Goal: Task Accomplishment & Management: Manage account settings

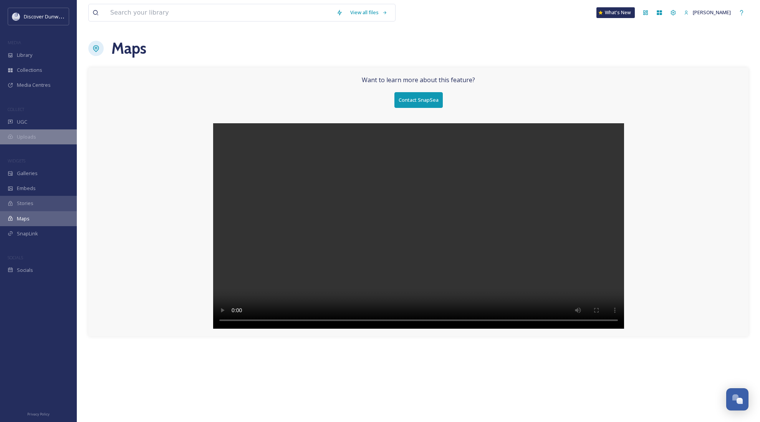
click at [36, 133] on span "Uploads" at bounding box center [26, 136] width 19 height 7
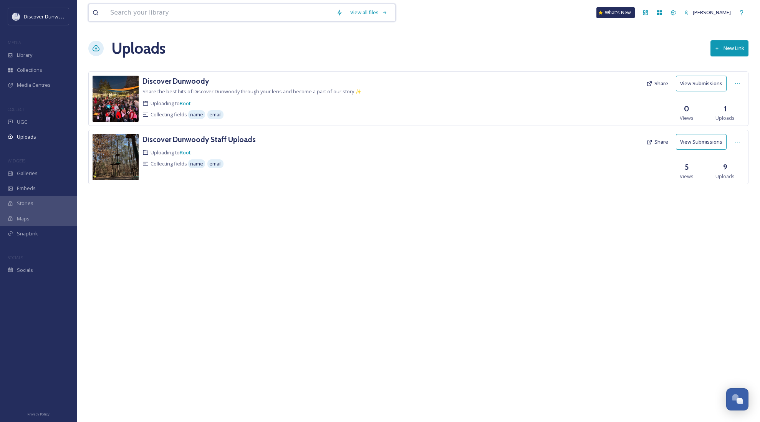
click at [148, 18] on input at bounding box center [219, 12] width 226 height 17
click at [47, 55] on div "Library" at bounding box center [38, 55] width 77 height 15
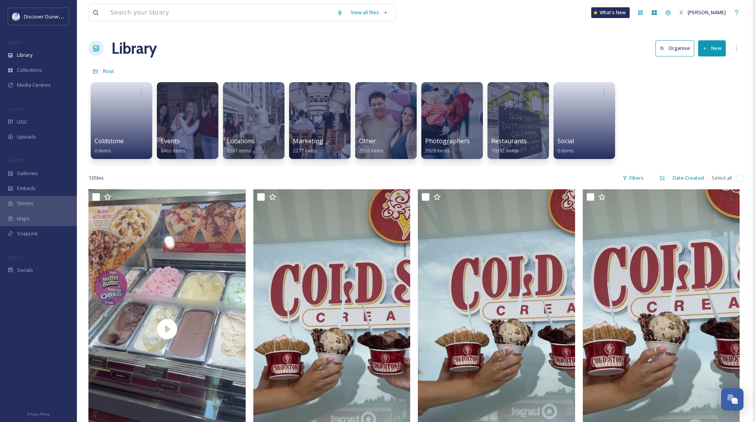
click at [735, 176] on input "checkbox" at bounding box center [739, 178] width 8 height 8
checkbox input "true"
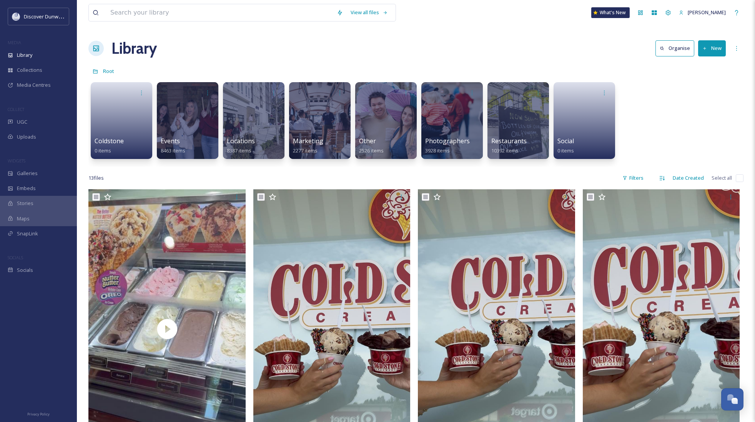
checkbox input "true"
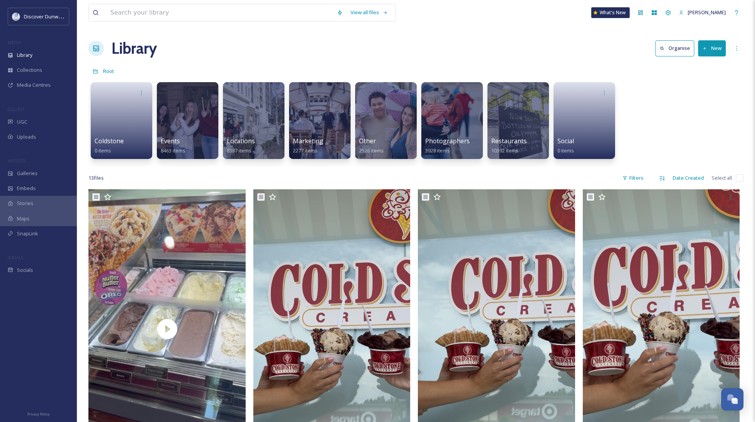
checkbox input "true"
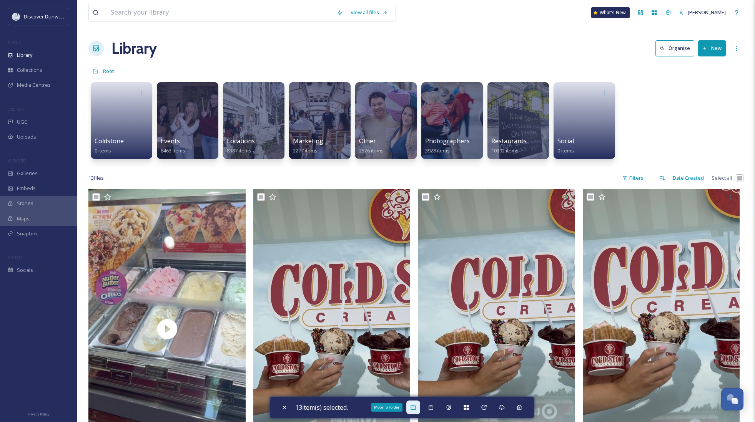
click at [420, 408] on div "Move To Folder" at bounding box center [413, 408] width 14 height 14
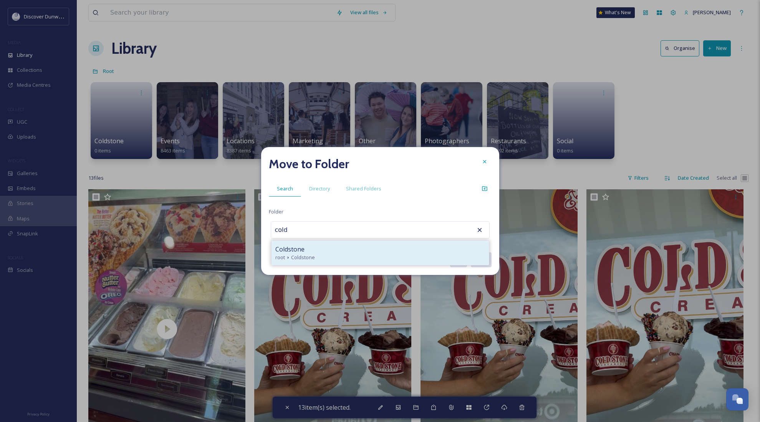
click at [327, 253] on div "Coldstone" at bounding box center [380, 249] width 210 height 9
type input "Coldstone"
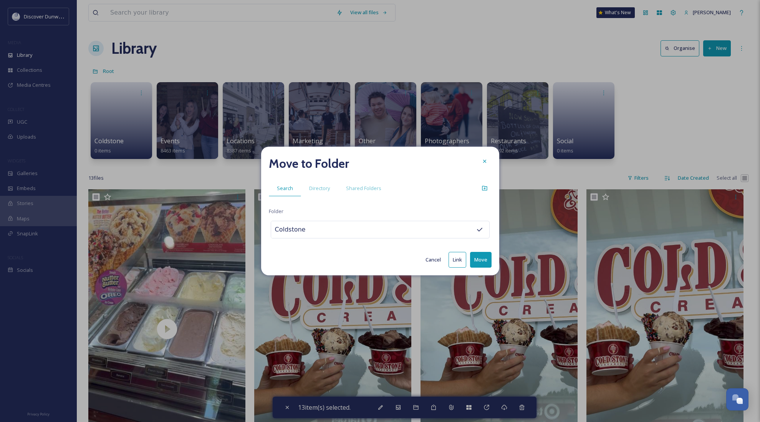
click at [477, 259] on button "Move" at bounding box center [481, 260] width 22 height 16
checkbox input "false"
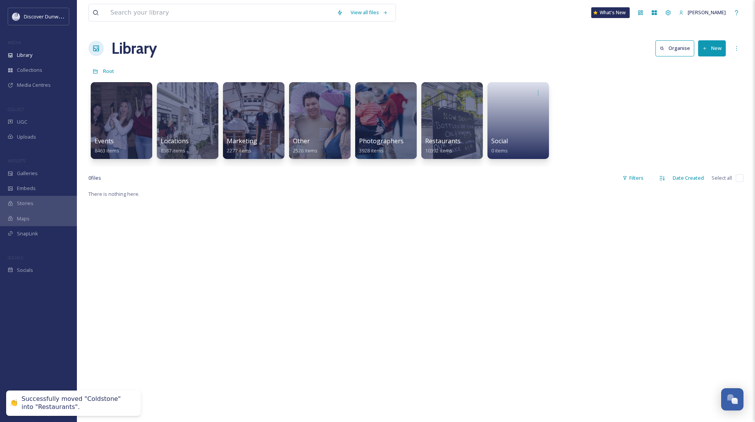
click at [472, 239] on div "There is nothing here." at bounding box center [415, 400] width 655 height 422
click at [473, 234] on div "There is nothing here." at bounding box center [415, 400] width 655 height 422
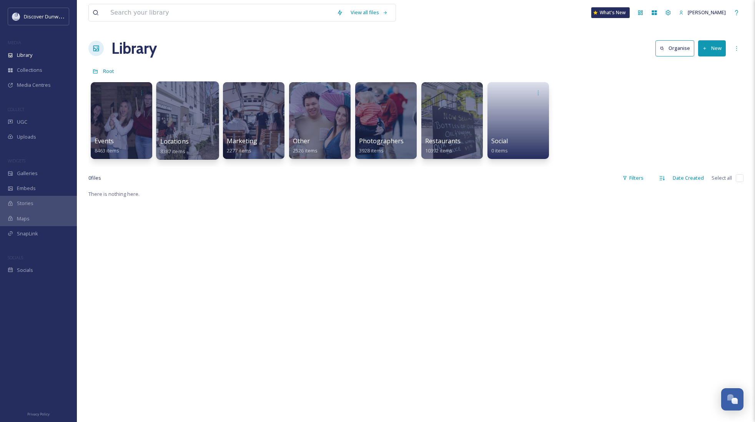
click at [171, 122] on div at bounding box center [187, 120] width 63 height 78
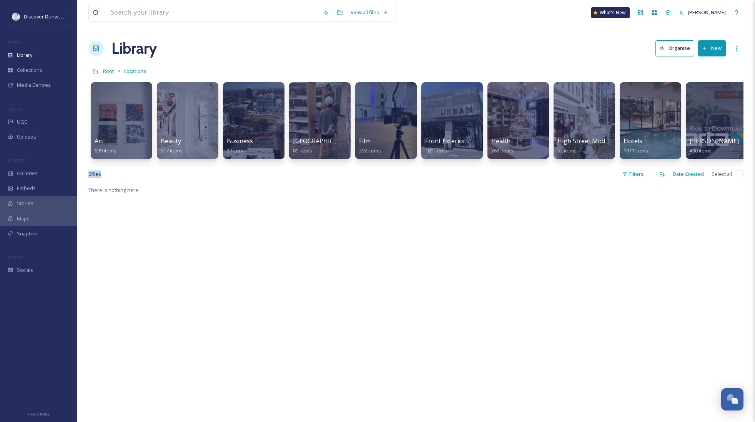
drag, startPoint x: 174, startPoint y: 173, endPoint x: 420, endPoint y: 168, distance: 245.9
click at [420, 168] on div "View all files What's [GEOGRAPHIC_DATA][PERSON_NAME] Organise New Root Location…" at bounding box center [416, 304] width 678 height 608
click at [648, 97] on div at bounding box center [650, 92] width 55 height 14
click at [647, 134] on div at bounding box center [650, 120] width 63 height 78
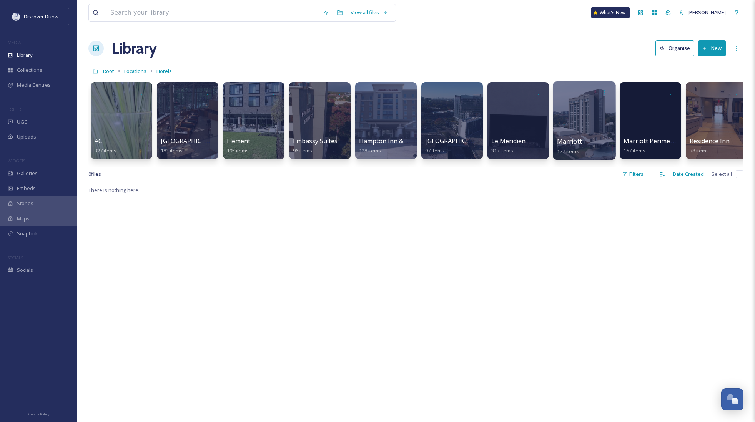
click at [589, 128] on div at bounding box center [583, 120] width 63 height 78
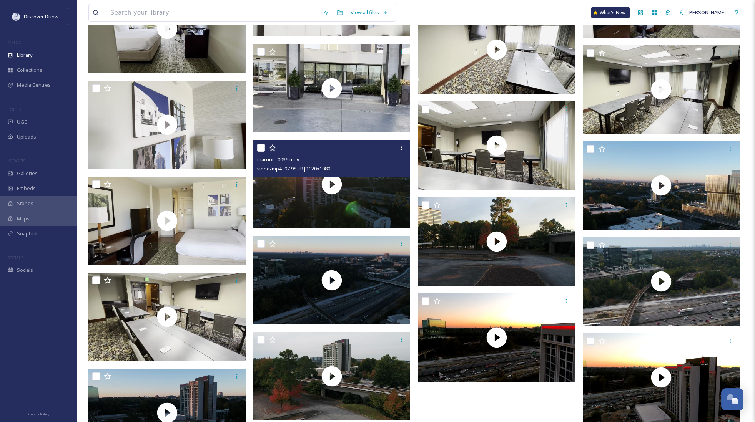
scroll to position [3978, 0]
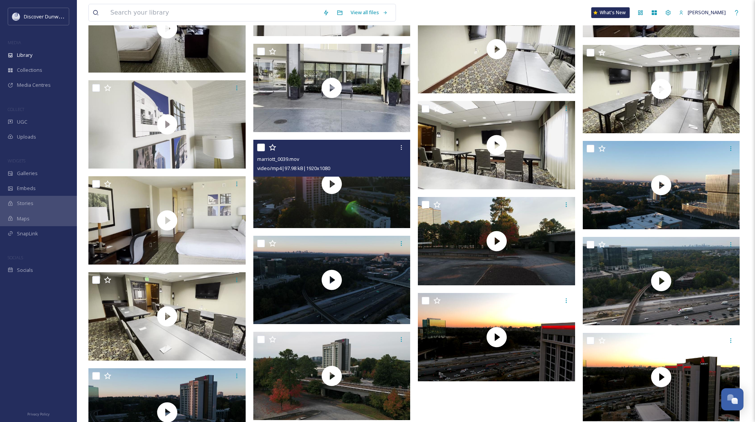
click at [255, 146] on div "marriott_0039.mov video/mp4 | 97.98 kB | 1920 x 1080" at bounding box center [331, 158] width 157 height 37
click at [264, 148] on input "checkbox" at bounding box center [261, 148] width 8 height 8
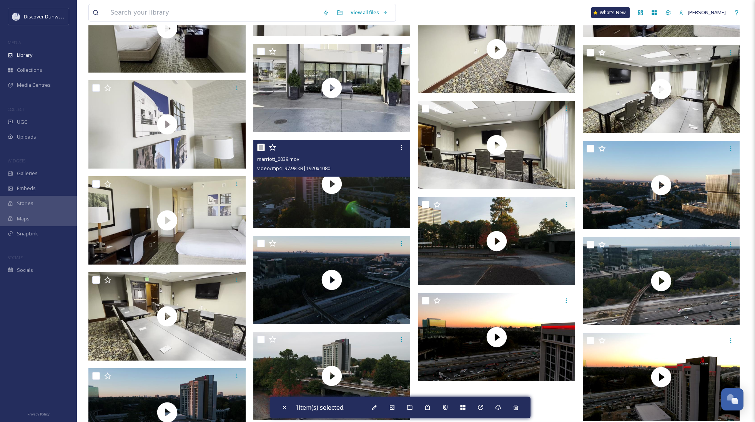
click at [264, 148] on input "checkbox" at bounding box center [261, 148] width 8 height 8
checkbox input "false"
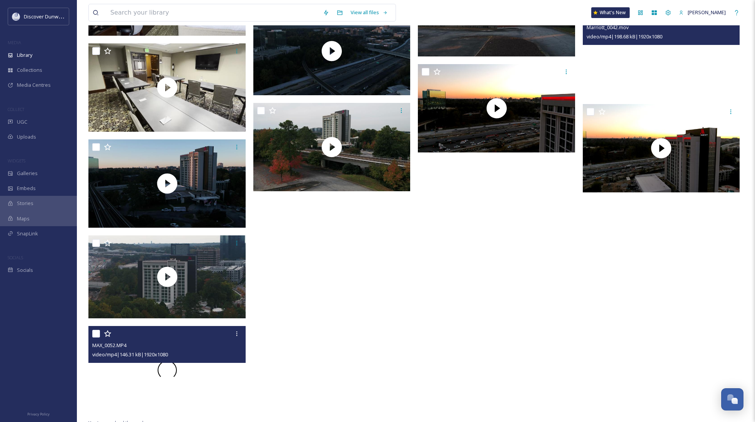
scroll to position [4174, 0]
